Goal: Task Accomplishment & Management: Manage account settings

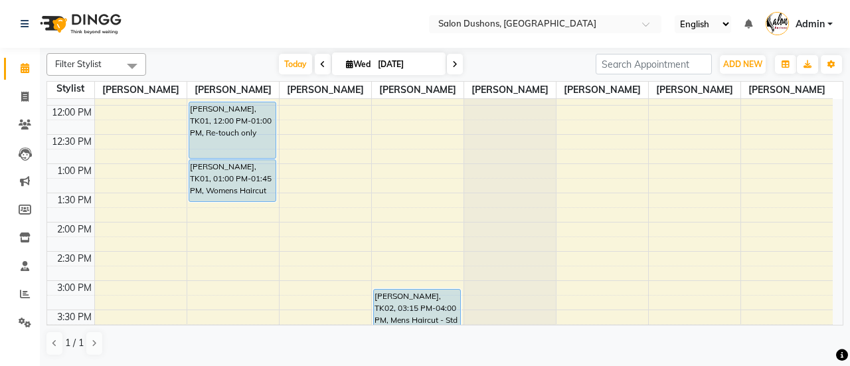
scroll to position [199, 0]
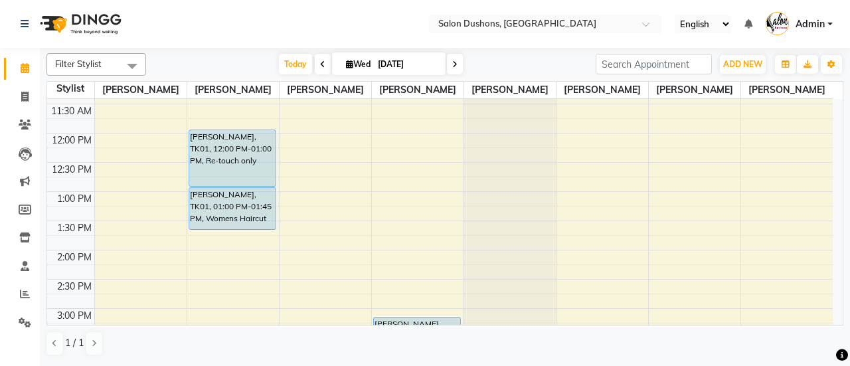
click at [453, 62] on icon at bounding box center [454, 64] width 5 height 8
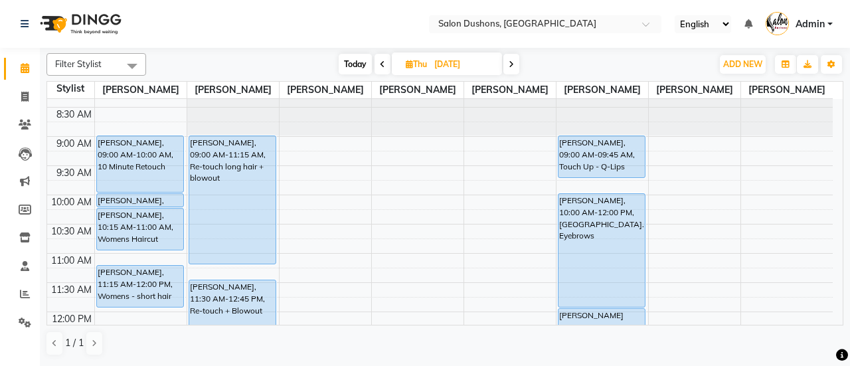
scroll to position [0, 0]
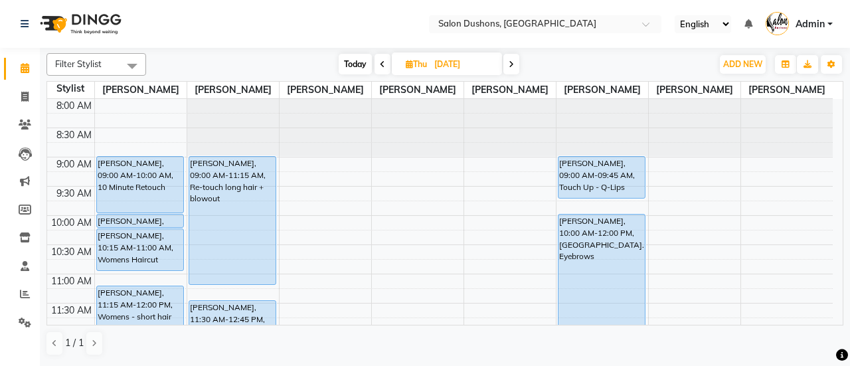
click at [515, 65] on span at bounding box center [511, 64] width 16 height 21
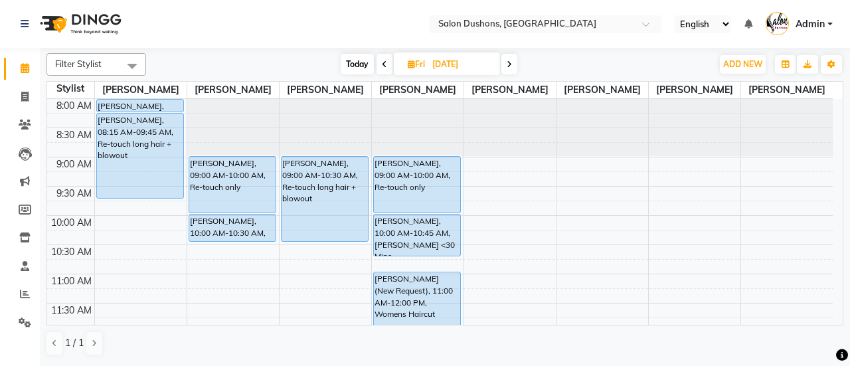
click at [384, 65] on icon at bounding box center [384, 64] width 5 height 8
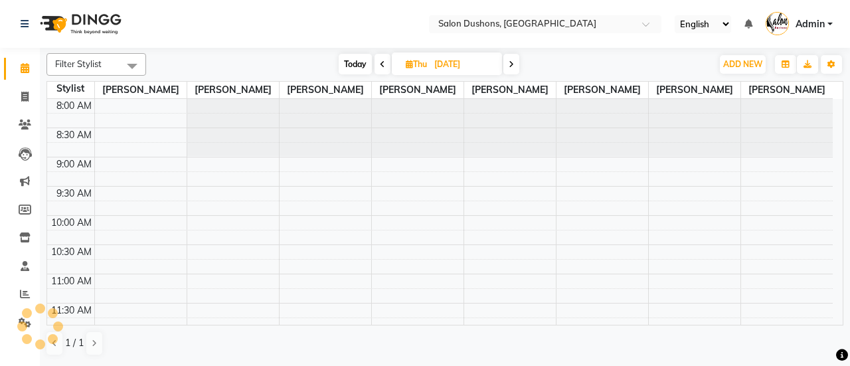
scroll to position [461, 0]
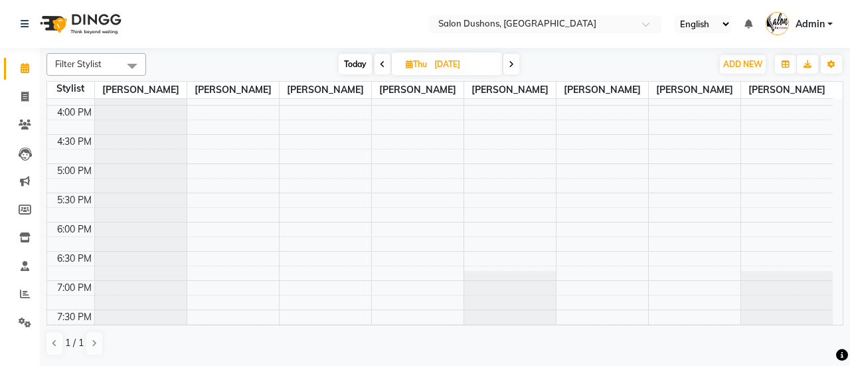
click at [382, 66] on icon at bounding box center [382, 64] width 5 height 8
type input "[DATE]"
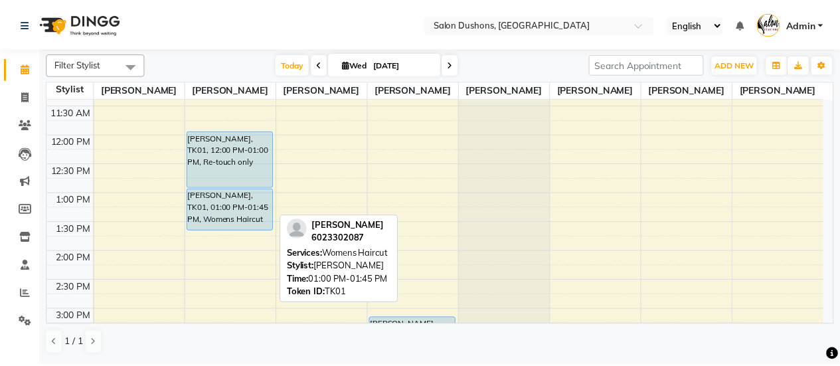
scroll to position [264, 0]
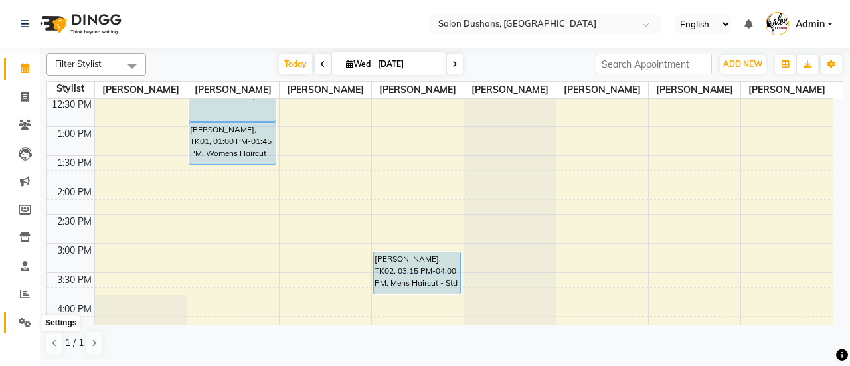
click at [28, 322] on icon at bounding box center [25, 322] width 13 height 10
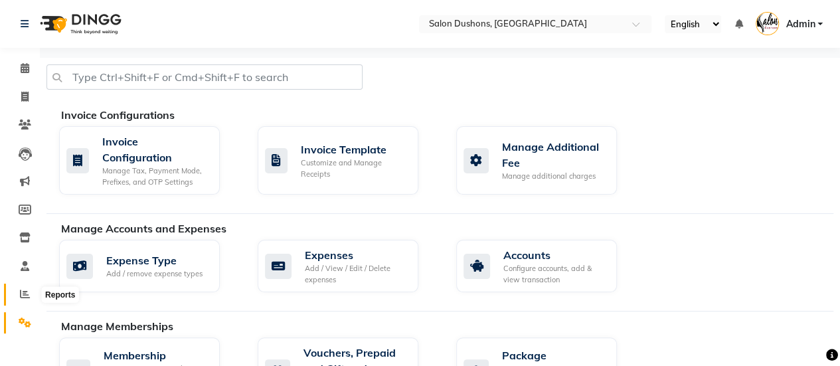
click at [25, 299] on span at bounding box center [24, 294] width 23 height 15
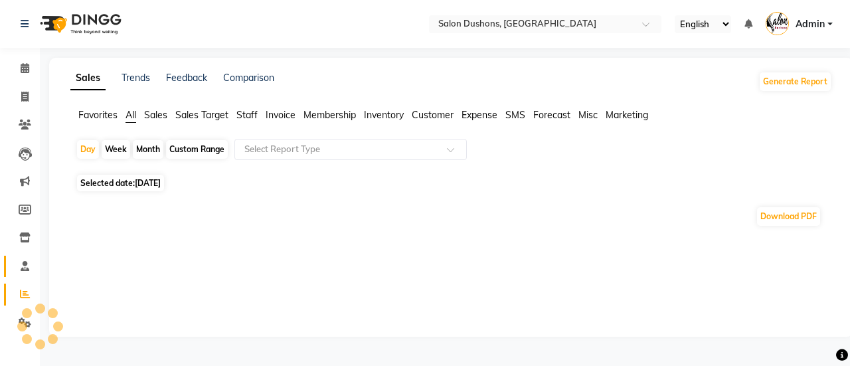
click at [27, 275] on link "Staff" at bounding box center [20, 267] width 32 height 22
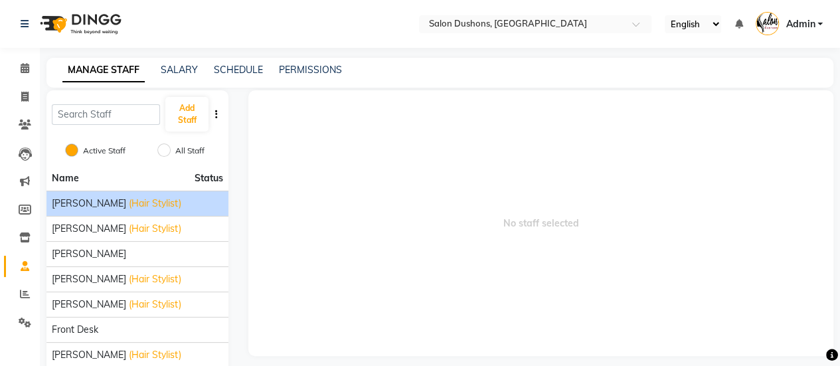
click at [80, 203] on span "[PERSON_NAME]" at bounding box center [89, 204] width 74 height 14
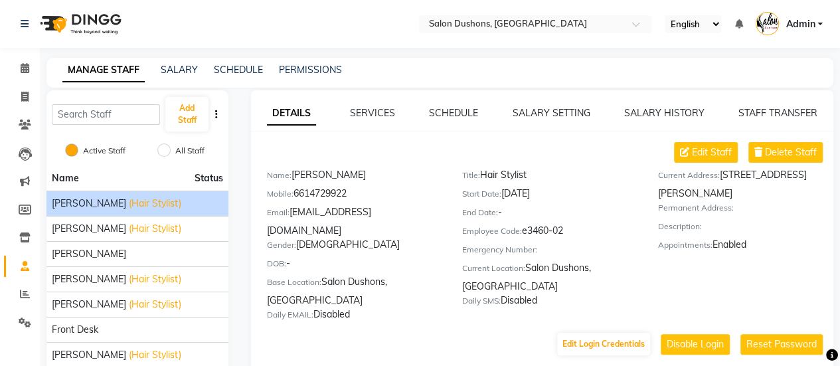
click at [388, 120] on div "DETAILS SERVICES SCHEDULE SALARY SETTING SALARY HISTORY STAFF TRANSFER Edit Sta…" at bounding box center [542, 231] width 582 height 250
click at [379, 112] on link "SERVICES" at bounding box center [372, 113] width 45 height 12
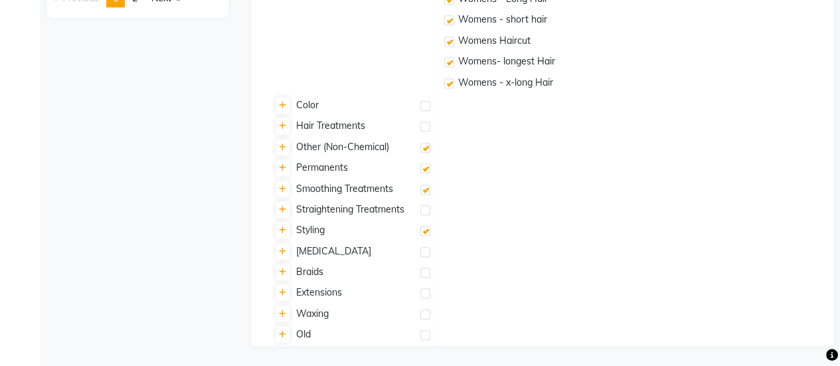
scroll to position [66, 0]
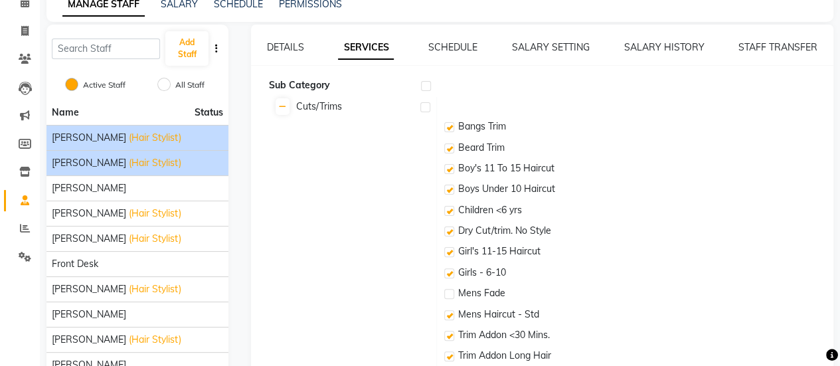
click at [92, 167] on span "[PERSON_NAME]" at bounding box center [89, 163] width 74 height 14
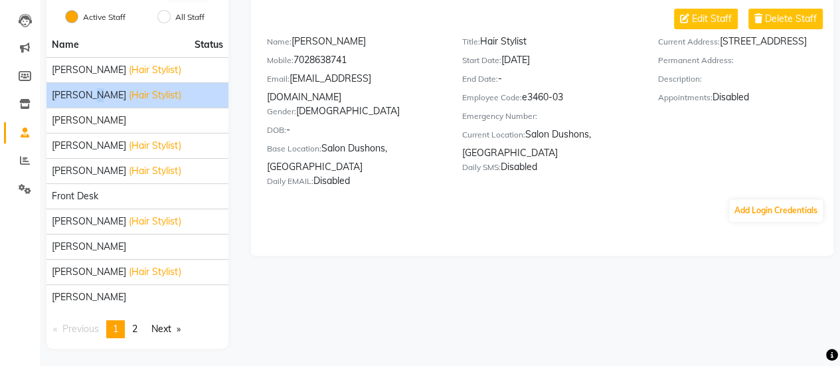
scroll to position [0, 0]
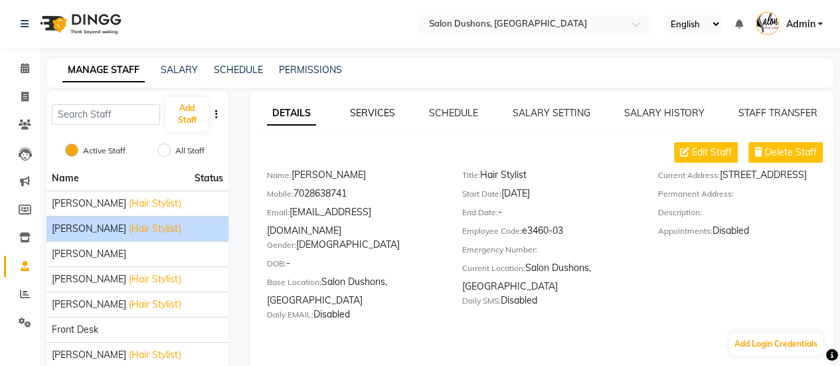
click at [379, 118] on link "SERVICES" at bounding box center [372, 113] width 45 height 12
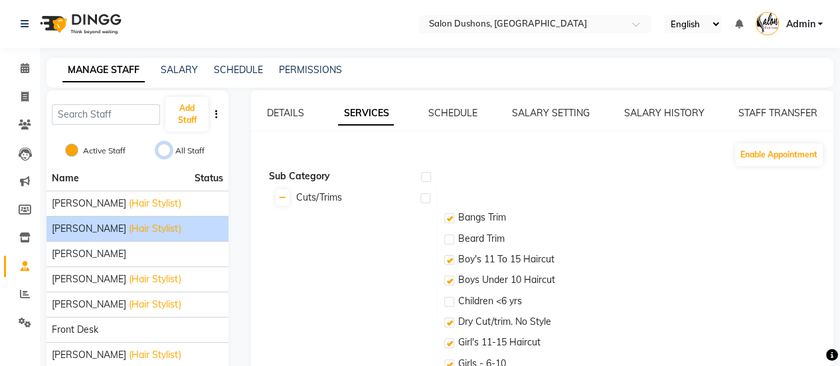
click at [163, 148] on input "All Staff" at bounding box center [163, 149] width 13 height 13
radio input "true"
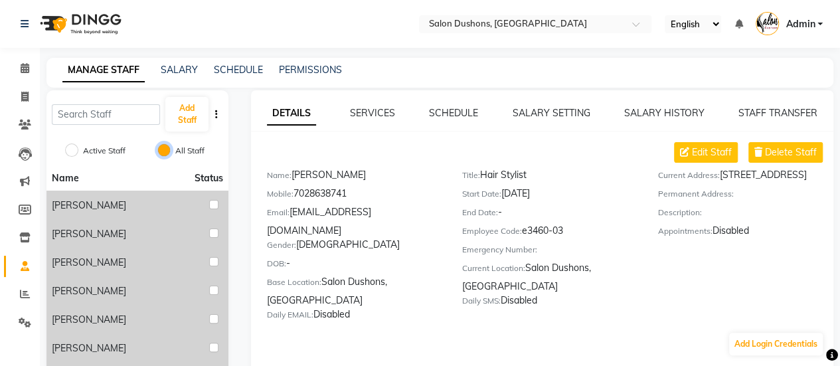
scroll to position [185, 0]
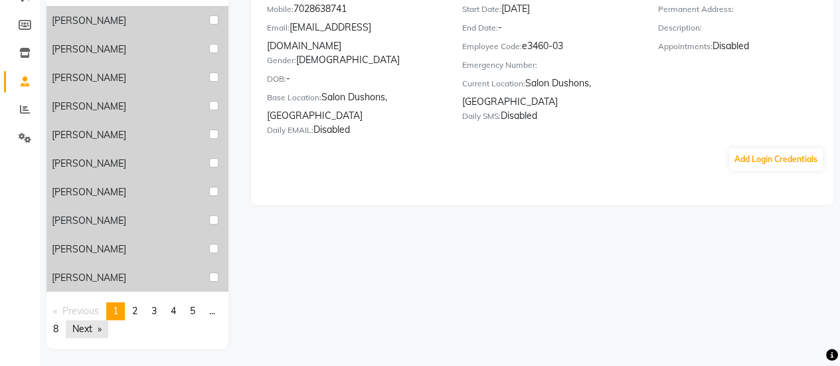
click at [88, 329] on link "Next page" at bounding box center [87, 329] width 42 height 18
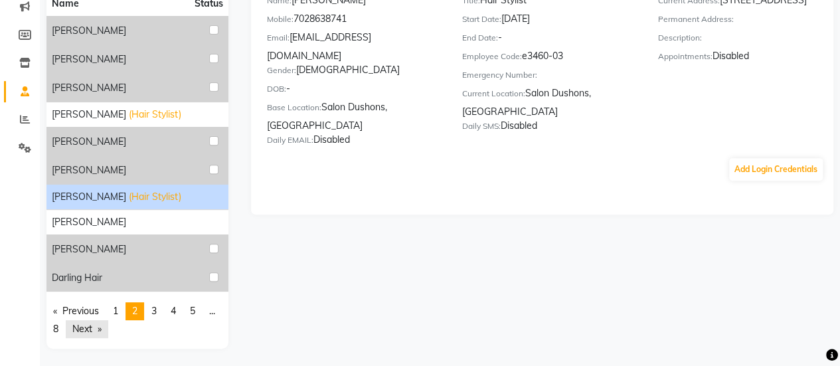
click at [88, 329] on link "Next page" at bounding box center [87, 329] width 42 height 18
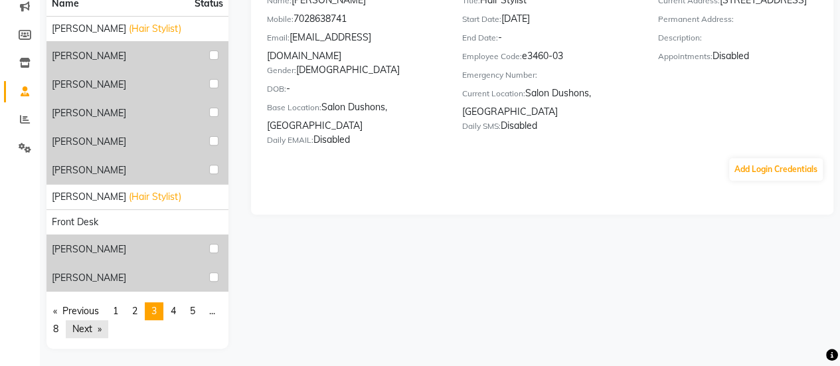
click at [88, 329] on link "Next page" at bounding box center [87, 329] width 42 height 18
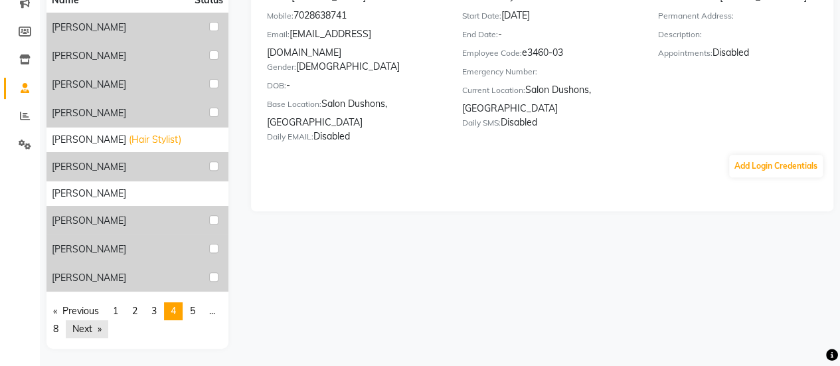
click at [88, 329] on link "Next page" at bounding box center [87, 329] width 42 height 18
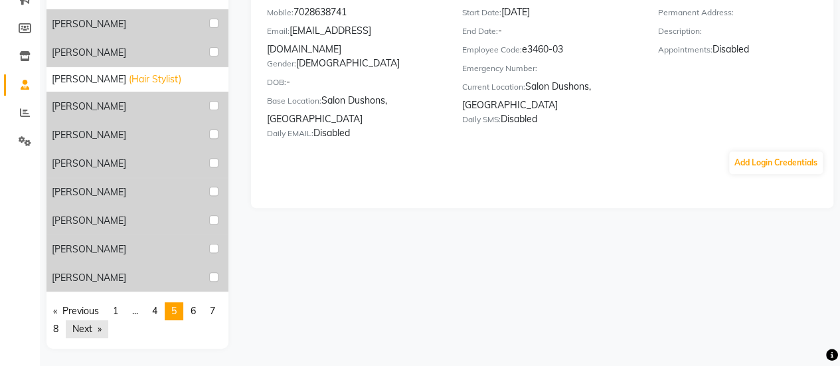
click at [88, 329] on link "Next page" at bounding box center [87, 329] width 42 height 18
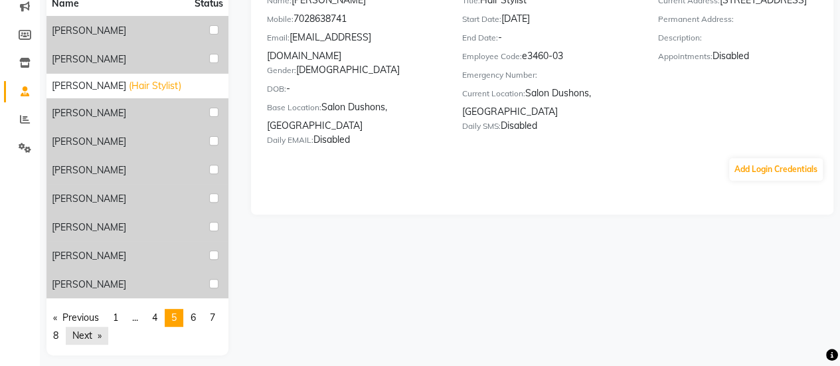
click at [88, 329] on link "Next page" at bounding box center [87, 336] width 42 height 18
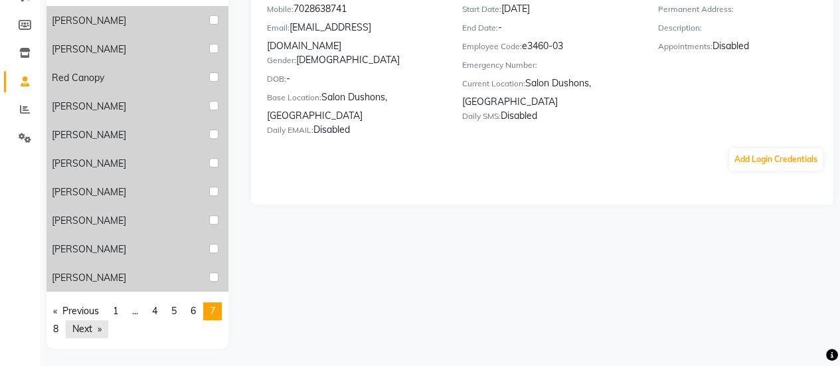
click at [88, 329] on link "Next page" at bounding box center [87, 329] width 42 height 18
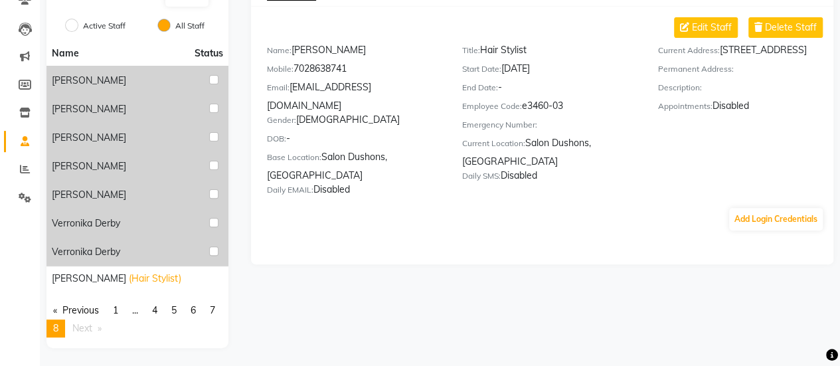
click at [88, 328] on span "Next page" at bounding box center [82, 328] width 20 height 12
click at [90, 327] on span "Next page" at bounding box center [82, 328] width 20 height 12
click at [64, 26] on div "Active Staff All Staff" at bounding box center [137, 27] width 182 height 28
click at [76, 26] on input "Active Staff" at bounding box center [71, 25] width 13 height 13
radio input "true"
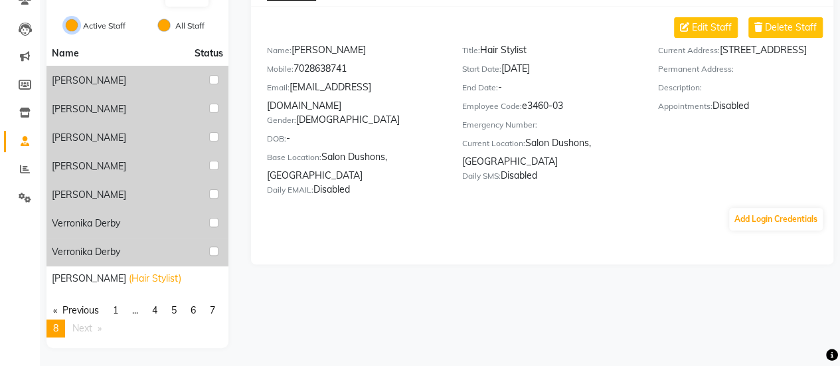
radio input "false"
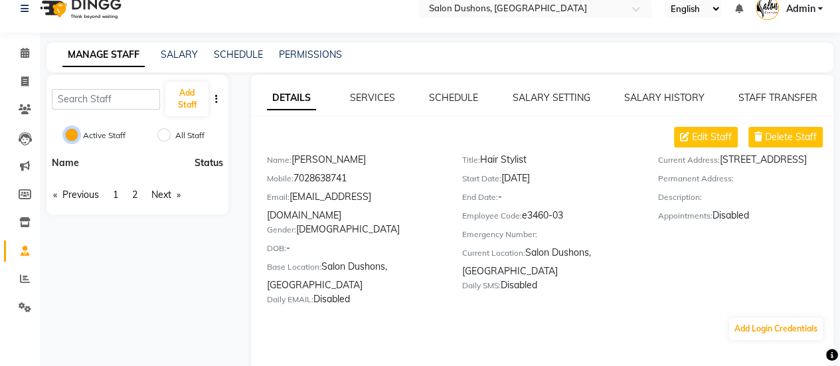
scroll to position [0, 0]
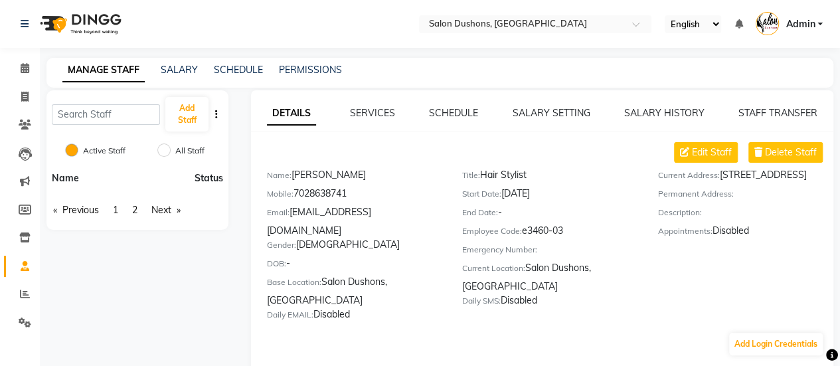
click at [117, 73] on link "MANAGE STAFF" at bounding box center [103, 70] width 82 height 24
drag, startPoint x: 70, startPoint y: 147, endPoint x: 99, endPoint y: 161, distance: 32.1
click at [73, 146] on input "Active Staff" at bounding box center [71, 149] width 13 height 13
click at [114, 210] on link "page 1" at bounding box center [115, 210] width 19 height 18
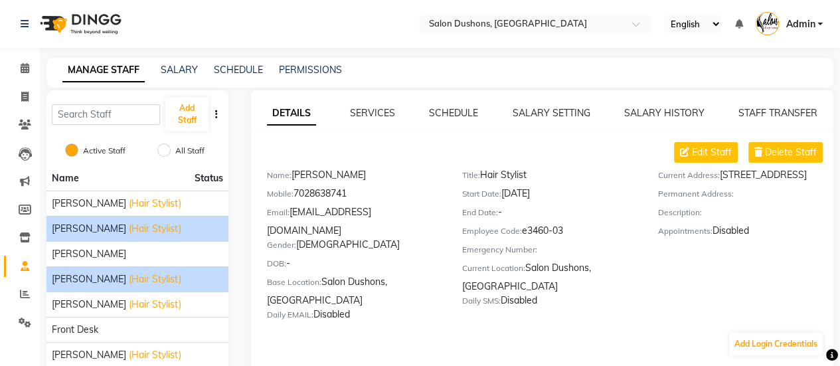
scroll to position [66, 0]
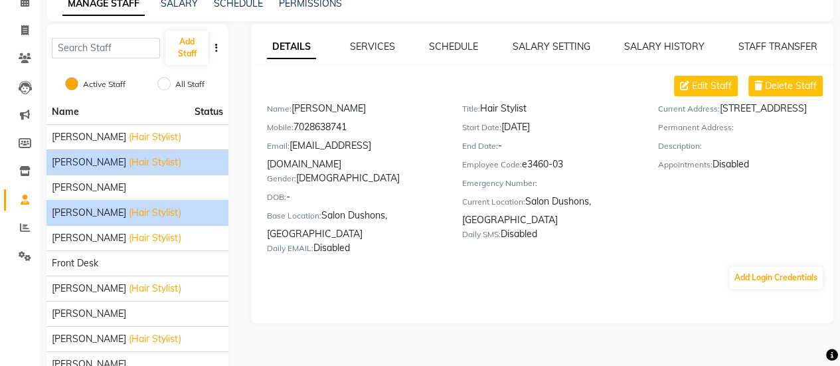
click at [84, 206] on span "[PERSON_NAME]" at bounding box center [89, 213] width 74 height 14
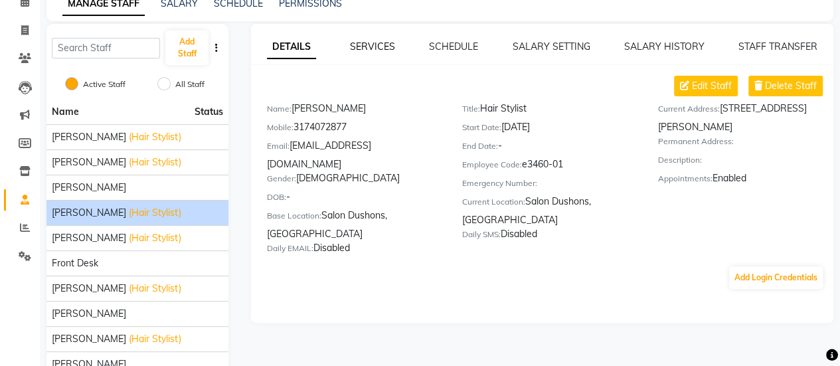
click at [377, 44] on link "SERVICES" at bounding box center [372, 47] width 45 height 12
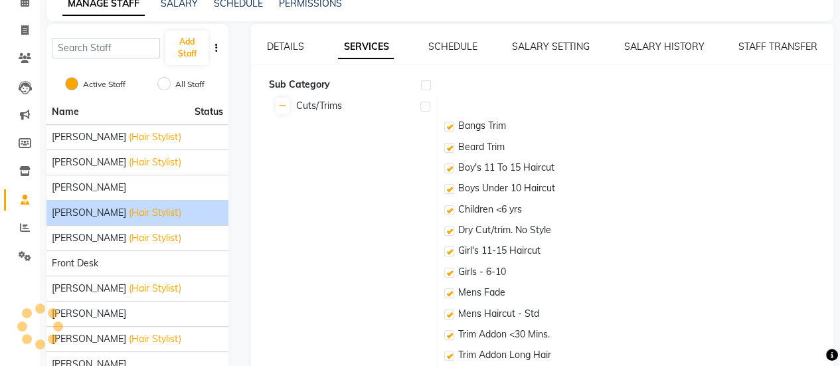
checkbox input "true"
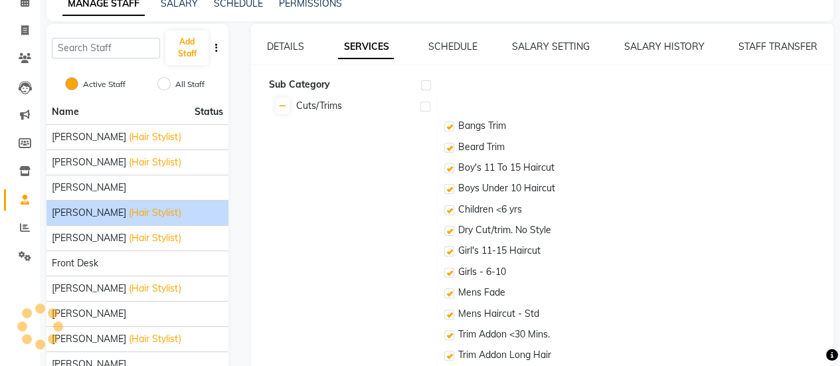
checkbox input "true"
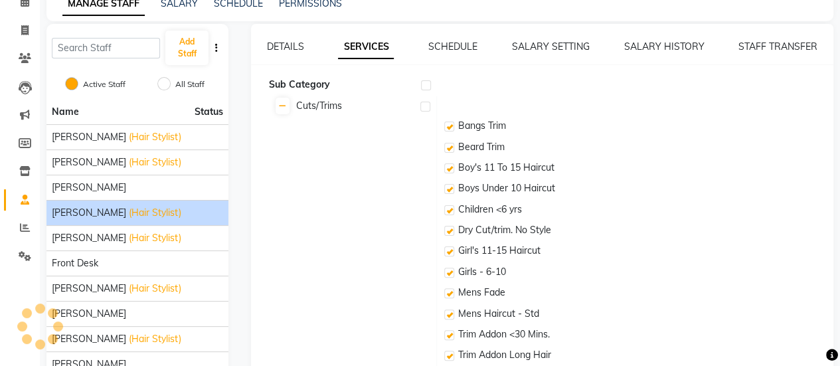
checkbox input "true"
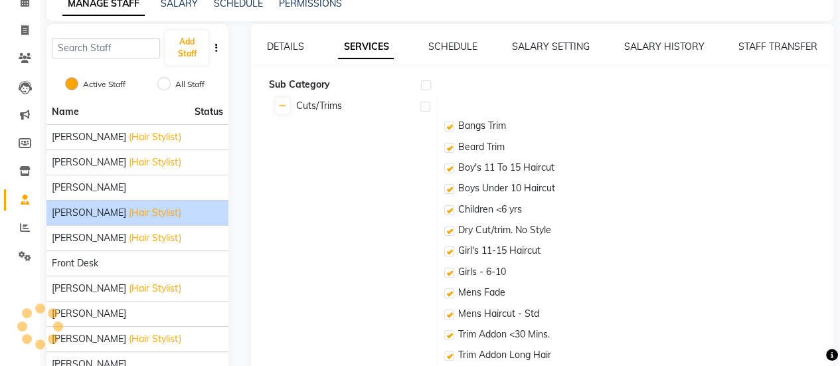
checkbox input "true"
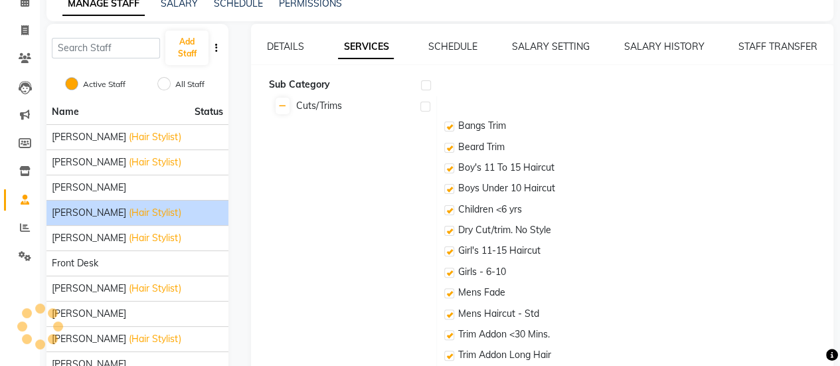
checkbox input "true"
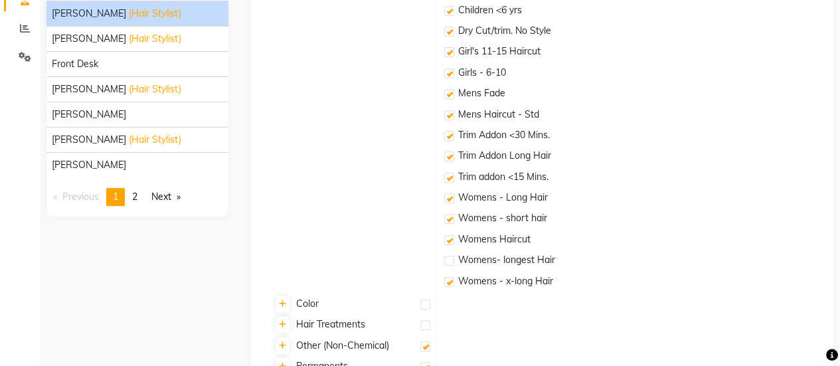
scroll to position [398, 0]
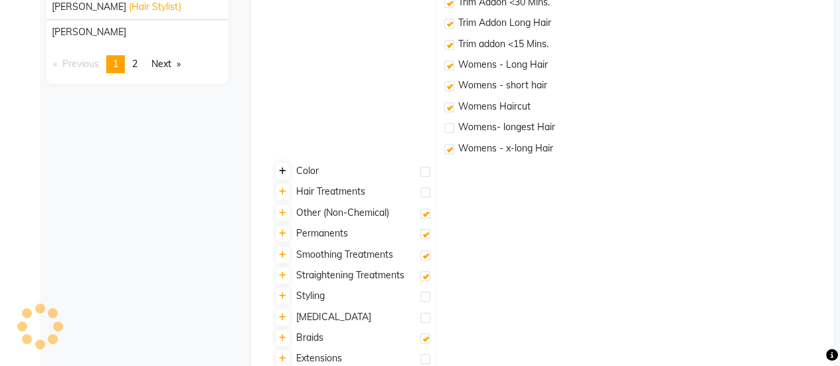
click at [282, 175] on icon at bounding box center [282, 171] width 7 height 8
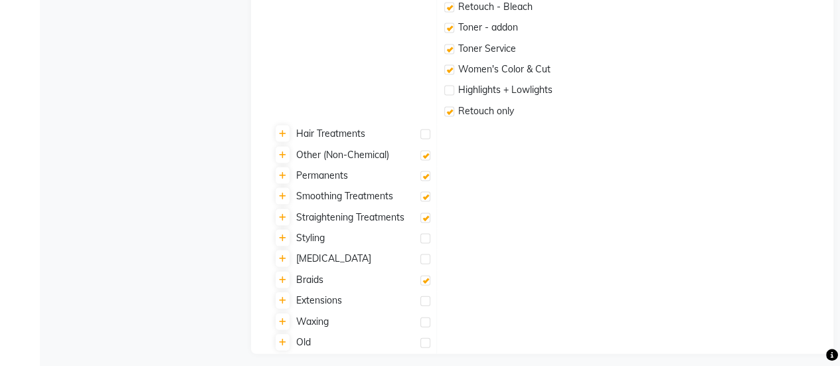
scroll to position [1321, 0]
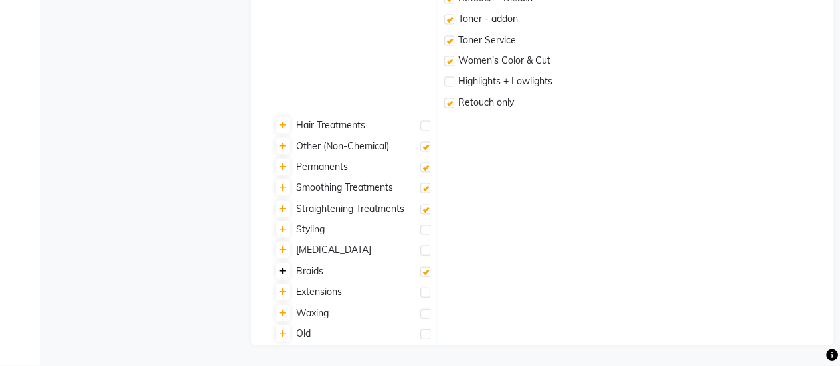
click at [277, 276] on link at bounding box center [283, 271] width 14 height 17
